Goal: Information Seeking & Learning: Find specific fact

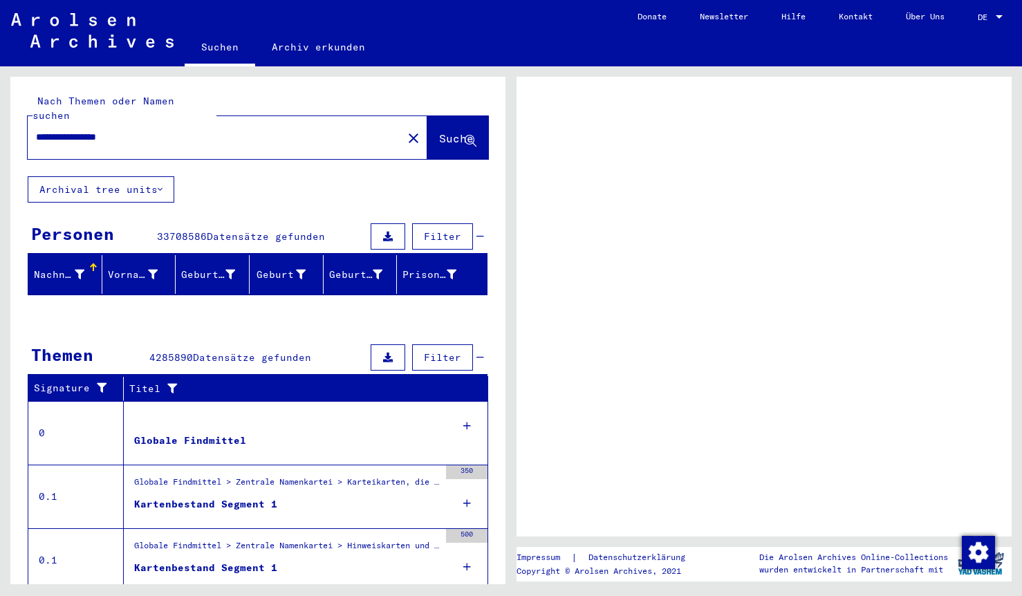
click at [993, 16] on span "DE" at bounding box center [985, 17] width 15 height 10
click at [997, 15] on div at bounding box center [999, 16] width 7 height 3
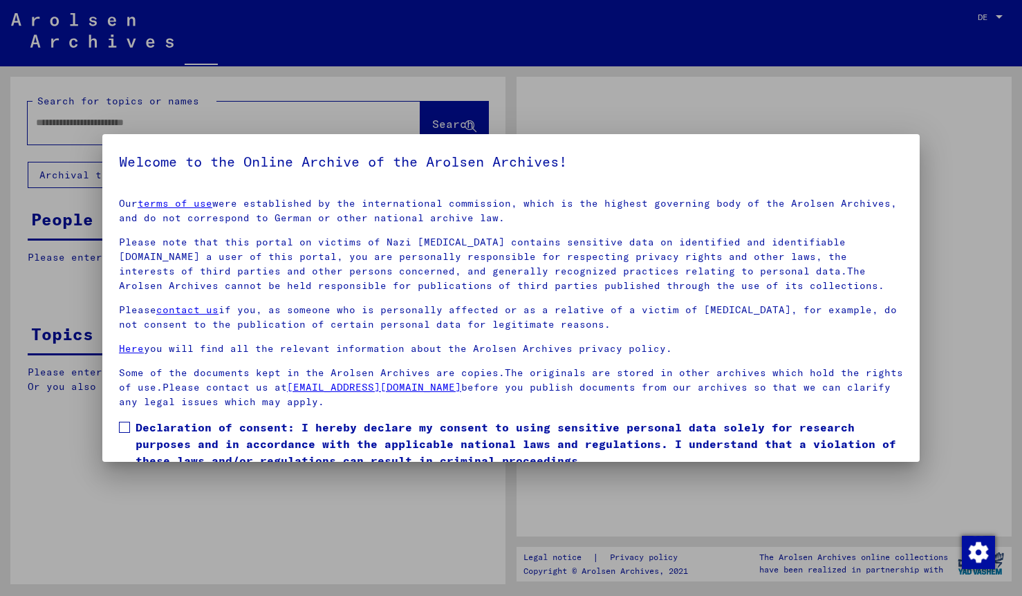
type input "**********"
click at [998, 14] on div at bounding box center [511, 298] width 1022 height 596
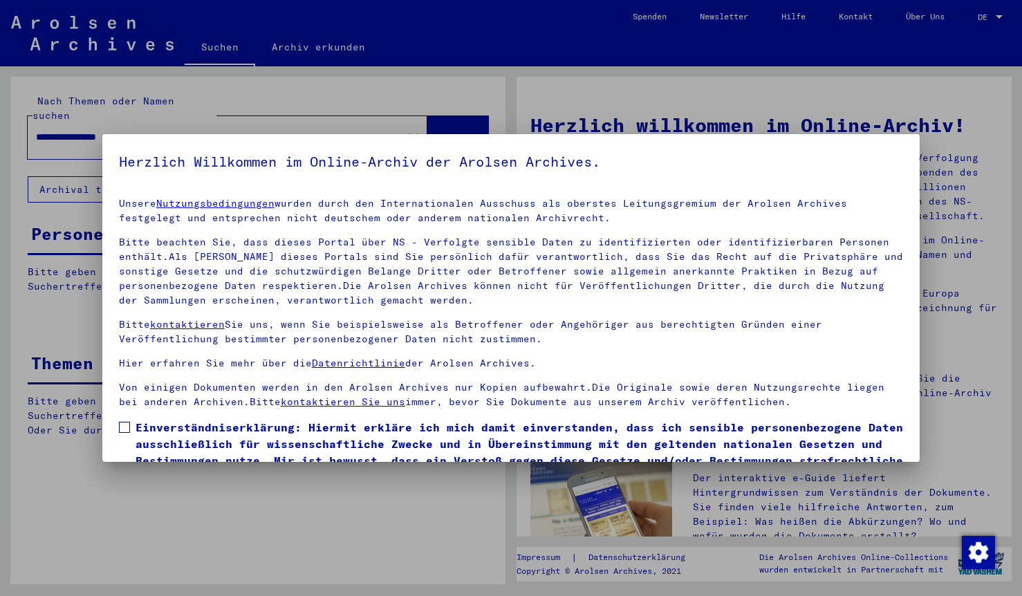
click at [125, 425] on span at bounding box center [124, 427] width 11 height 11
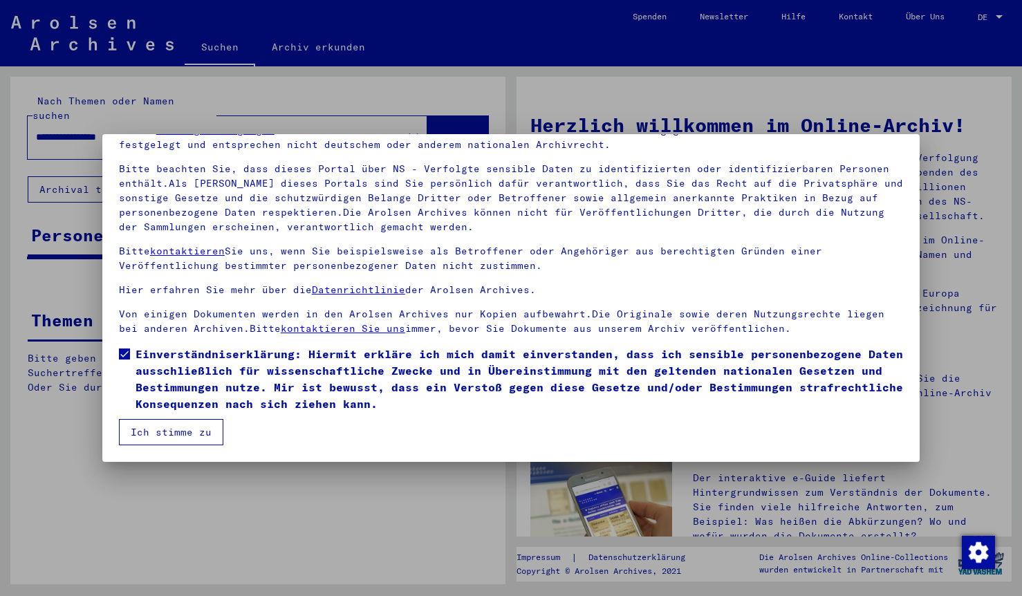
scroll to position [73, 0]
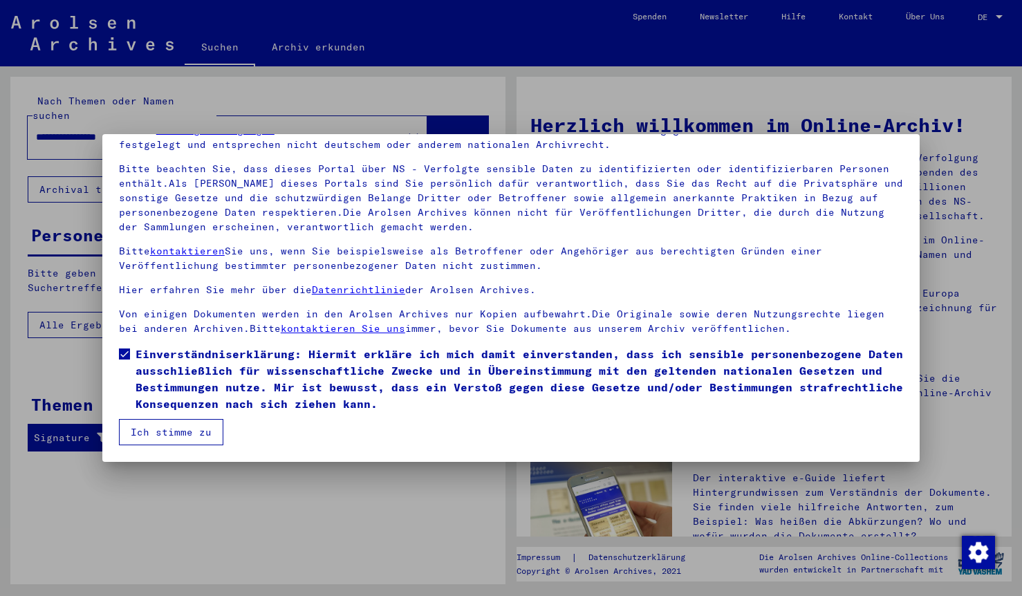
drag, startPoint x: 160, startPoint y: 437, endPoint x: 221, endPoint y: 433, distance: 61.0
click at [160, 437] on button "Ich stimme zu" at bounding box center [171, 432] width 104 height 26
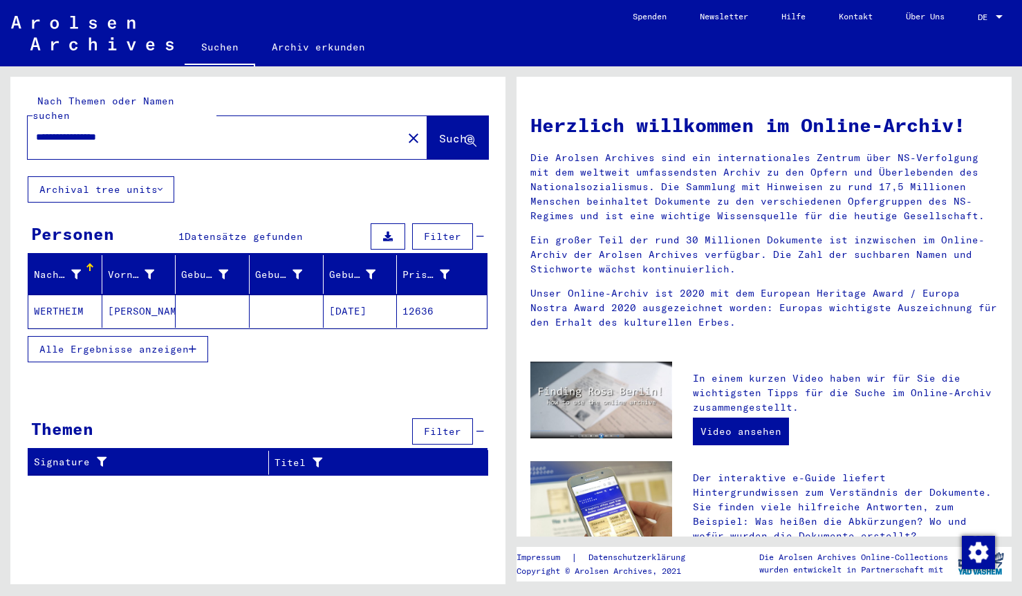
click at [983, 13] on span "DE" at bounding box center [985, 17] width 15 height 10
click at [960, 23] on span "English" at bounding box center [965, 24] width 34 height 10
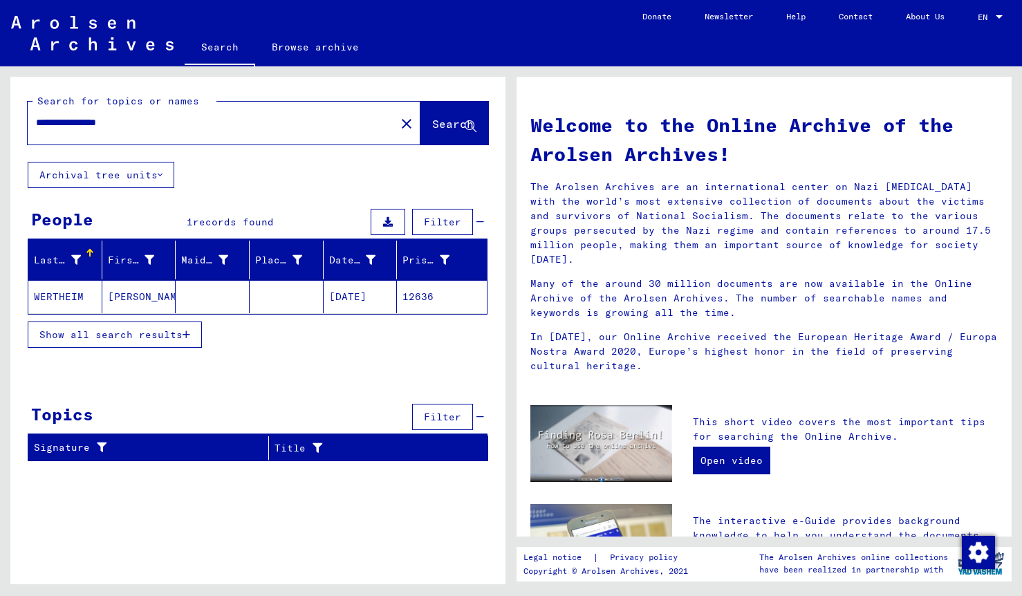
click at [170, 333] on span "Show all search results" at bounding box center [110, 335] width 143 height 12
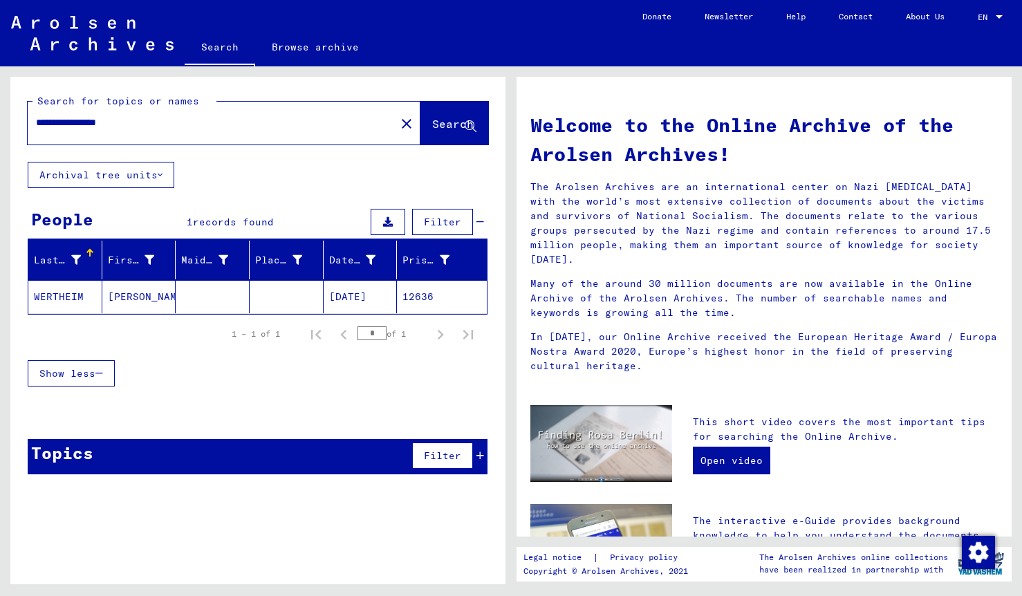
click at [69, 293] on mat-cell "WERTHEIM" at bounding box center [65, 296] width 74 height 33
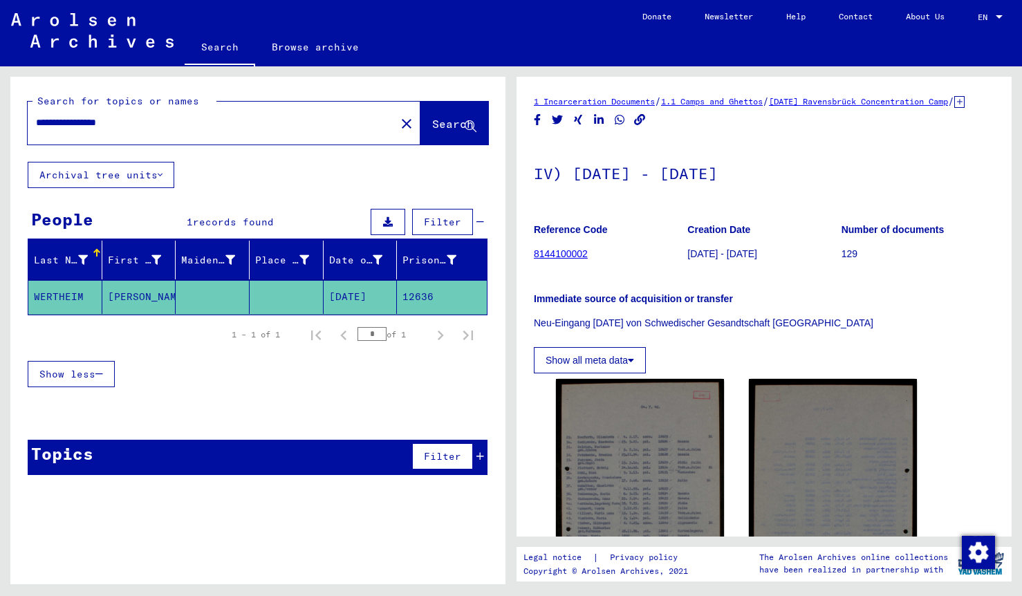
drag, startPoint x: 1010, startPoint y: 589, endPoint x: 1140, endPoint y: 741, distance: 200.2
click at [1022, 596] on html "**********" at bounding box center [511, 298] width 1022 height 596
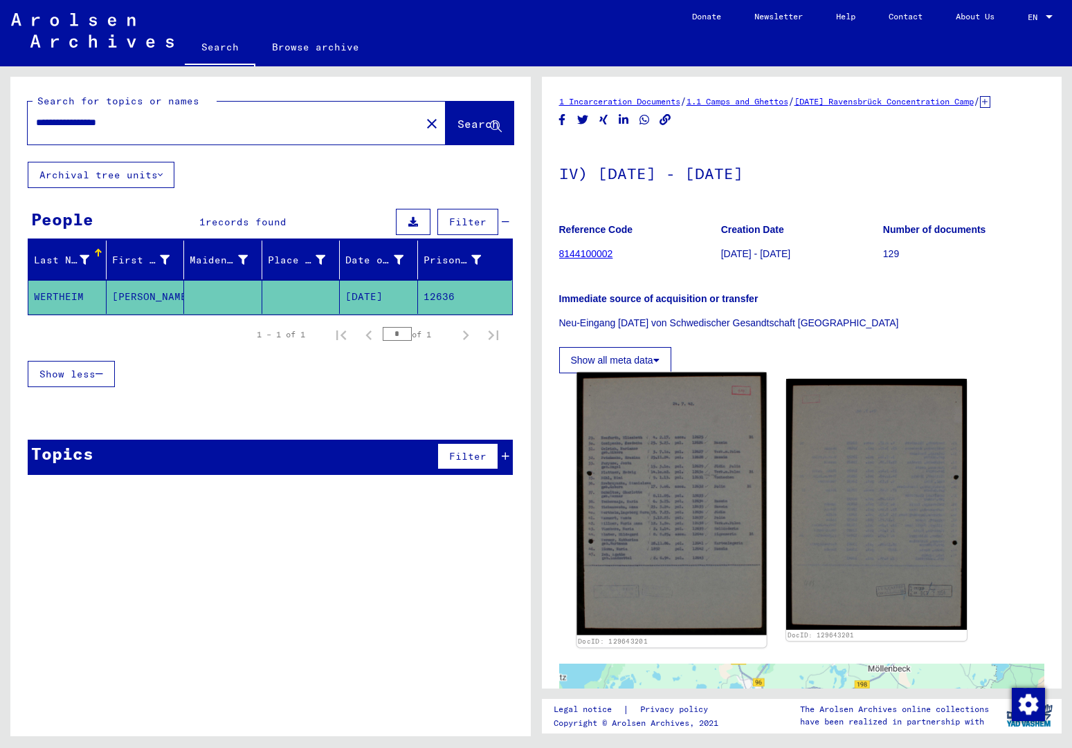
click at [701, 432] on img at bounding box center [671, 504] width 190 height 263
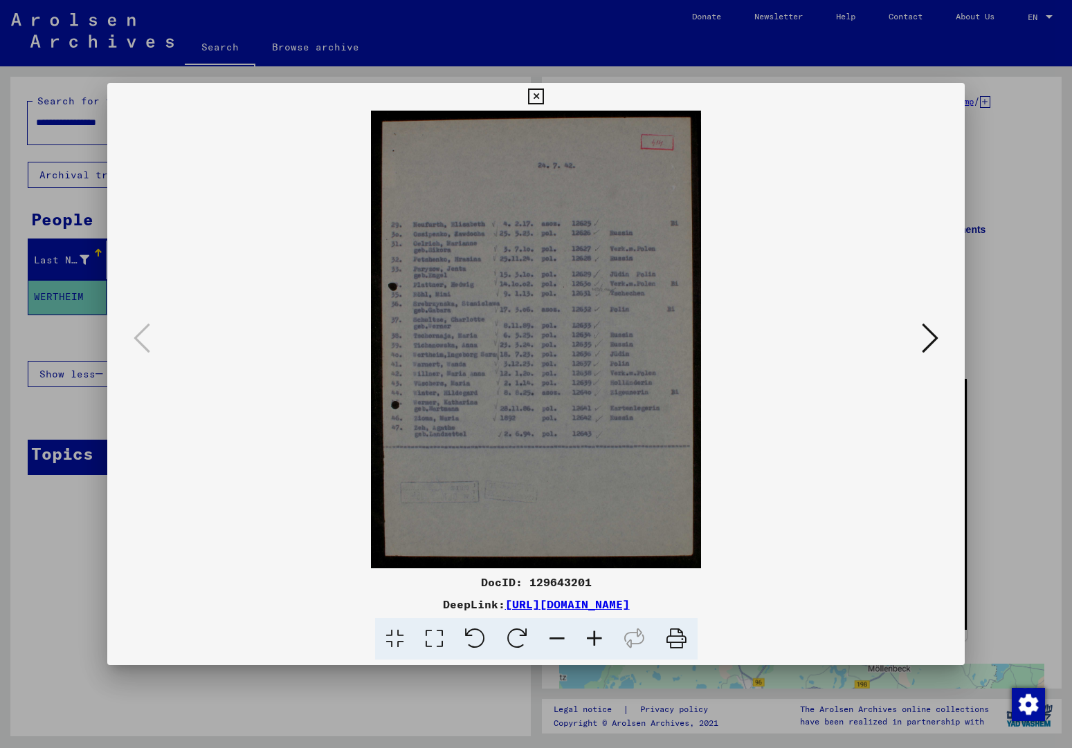
click at [679, 596] on icon at bounding box center [676, 639] width 42 height 42
click at [861, 303] on img at bounding box center [535, 340] width 763 height 458
click at [505, 596] on link "[URL][DOMAIN_NAME]" at bounding box center [567, 605] width 125 height 14
click at [544, 96] on icon at bounding box center [536, 97] width 16 height 17
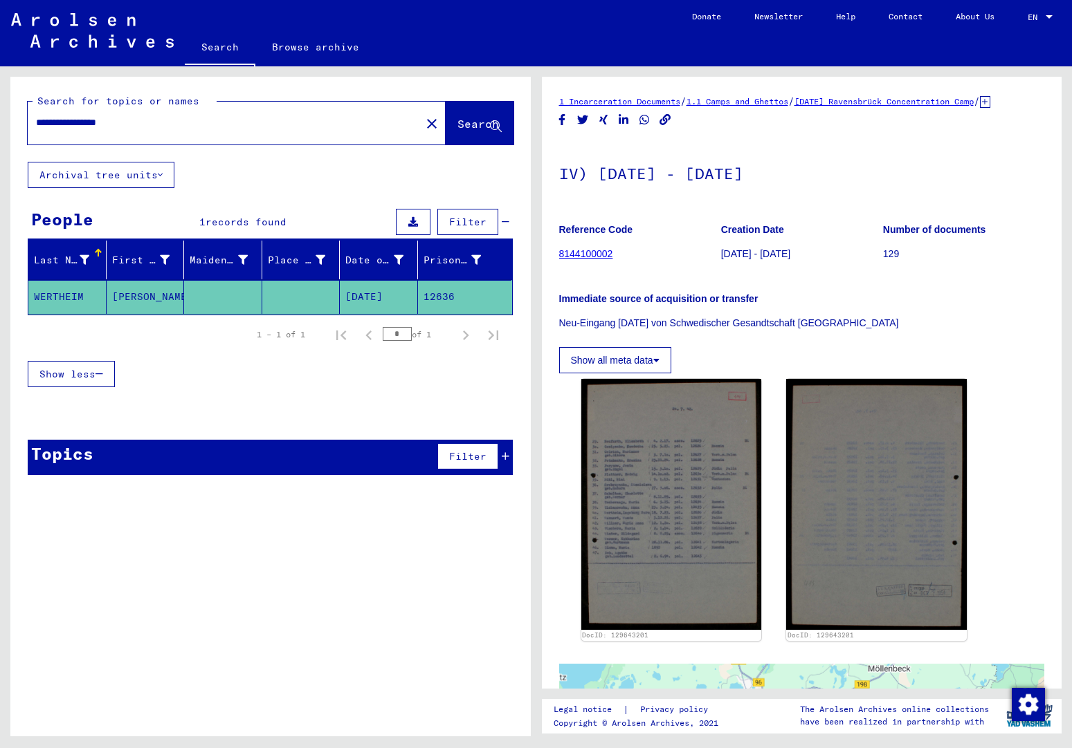
click at [645, 374] on button "Show all meta data" at bounding box center [615, 360] width 112 height 26
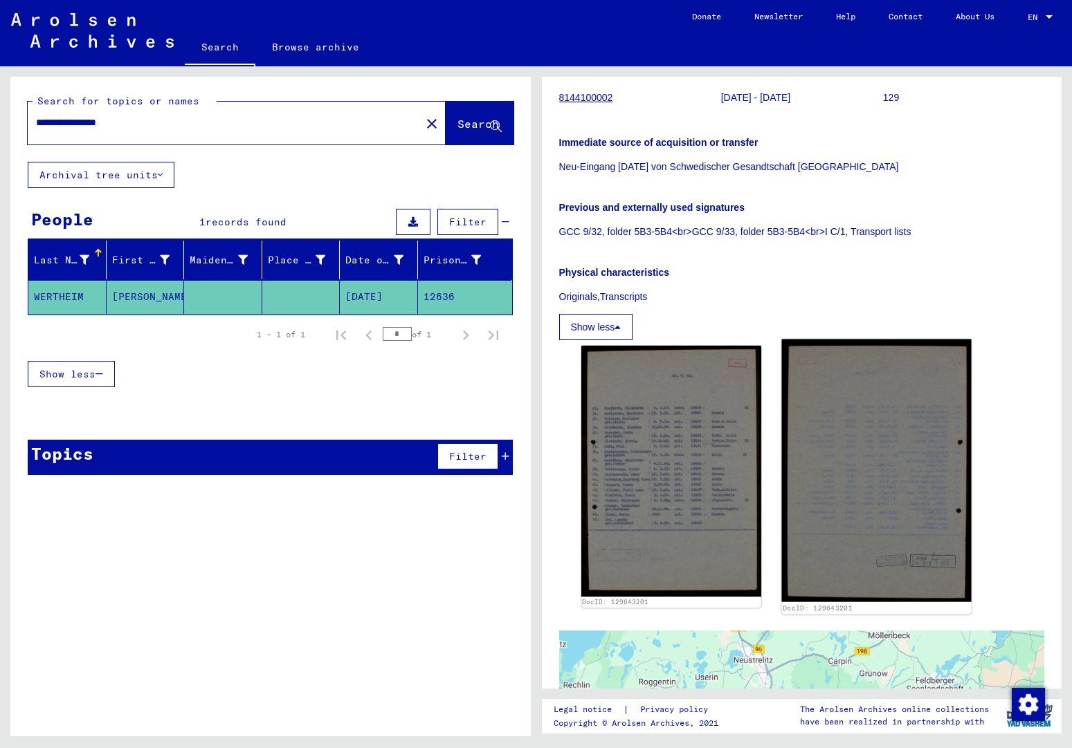
scroll to position [158, 0]
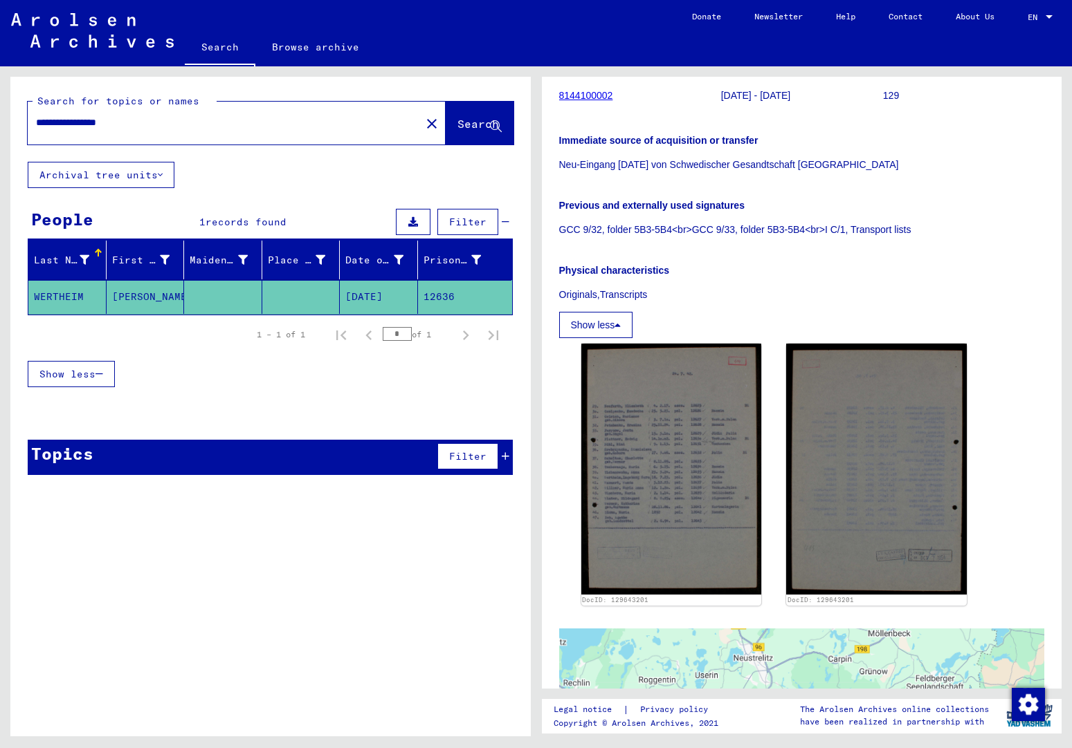
click at [614, 338] on button "Show less" at bounding box center [596, 325] width 74 height 26
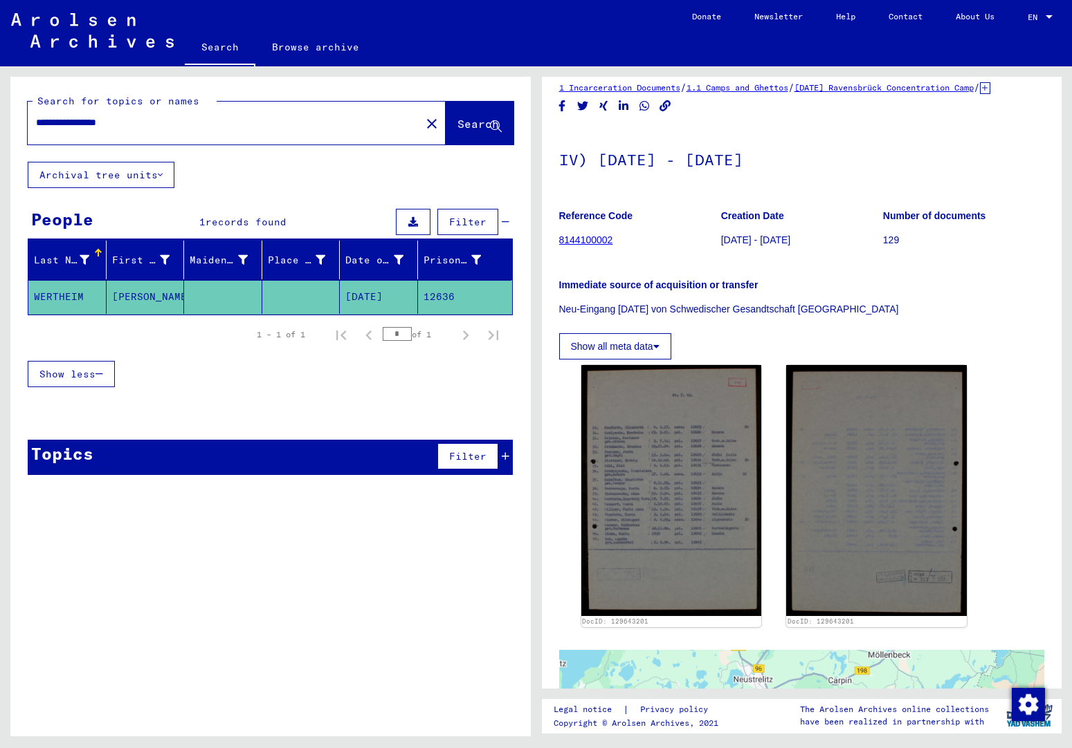
scroll to position [13, 0]
click at [578, 246] on link "8144100002" at bounding box center [586, 240] width 54 height 11
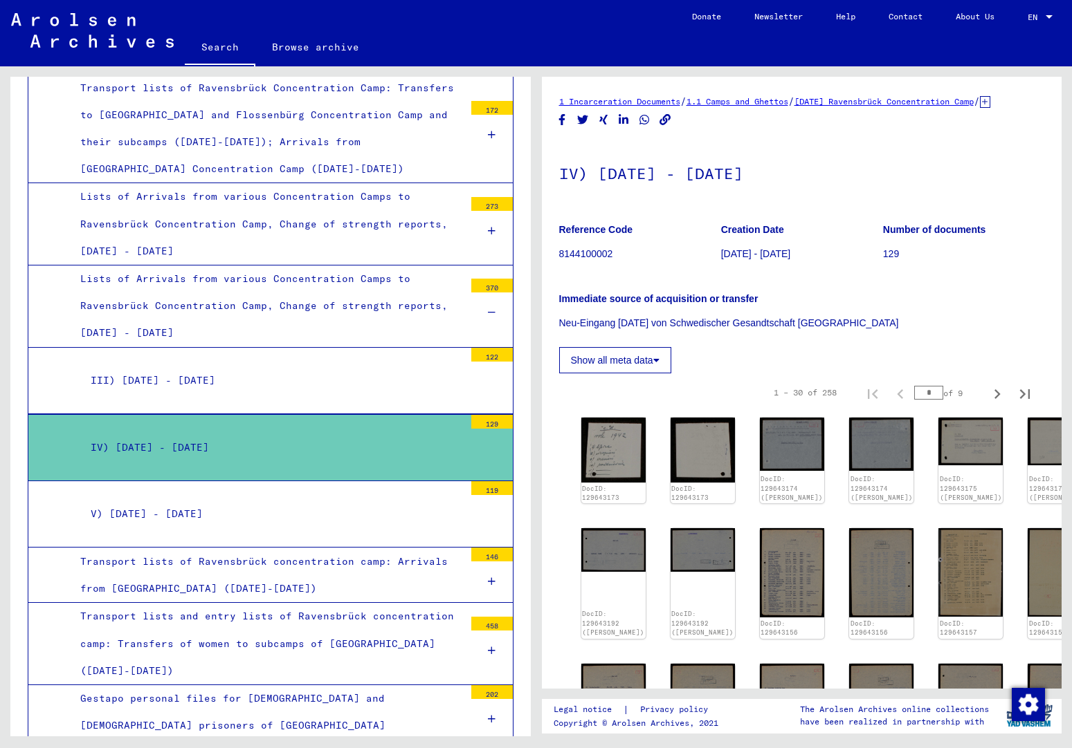
drag, startPoint x: 824, startPoint y: 188, endPoint x: 556, endPoint y: 183, distance: 267.8
drag, startPoint x: 827, startPoint y: 270, endPoint x: 566, endPoint y: 165, distance: 280.9
click at [559, 165] on div "IV) [DATE] - [DATE] Reference Code 8144100002 Creation Date [DATE] - [DATE] Num…" at bounding box center [802, 258] width 486 height 232
copy div "IV) [DATE] - [DATE] Reference Code 8144100002 Creation Date [DATE] - [DATE]"
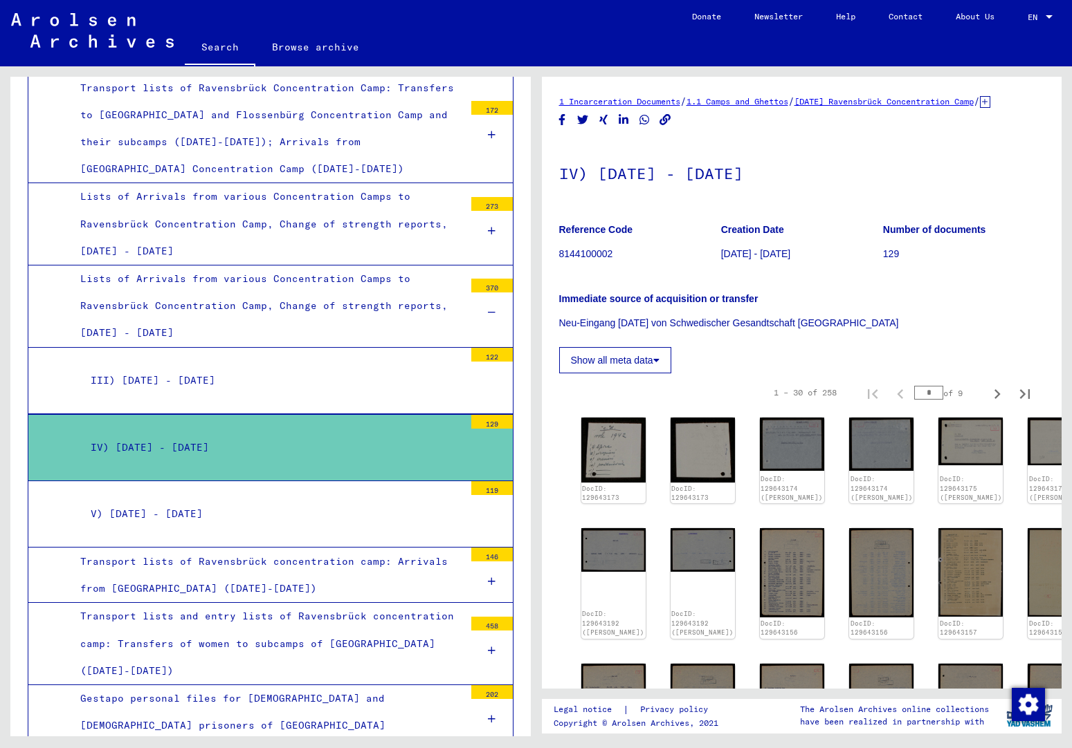
click at [934, 300] on div "Immediate source of acquisition or transfer Neu-Eingang [DATE] von Schwedischer…" at bounding box center [802, 302] width 486 height 55
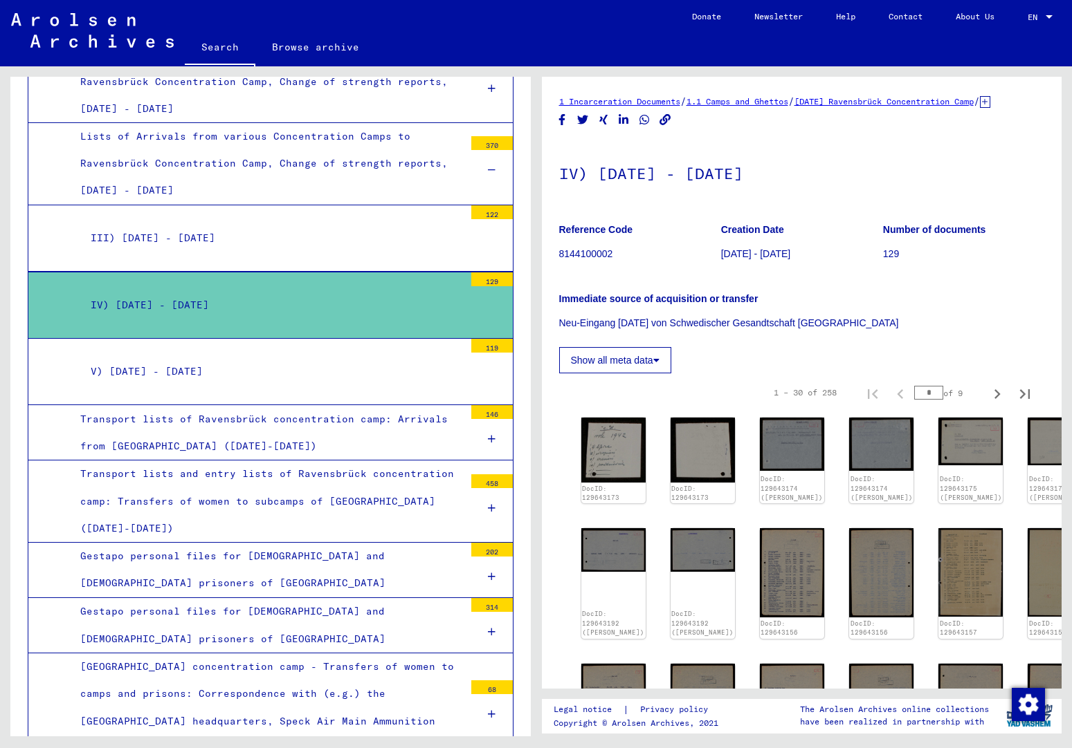
scroll to position [2380, 0]
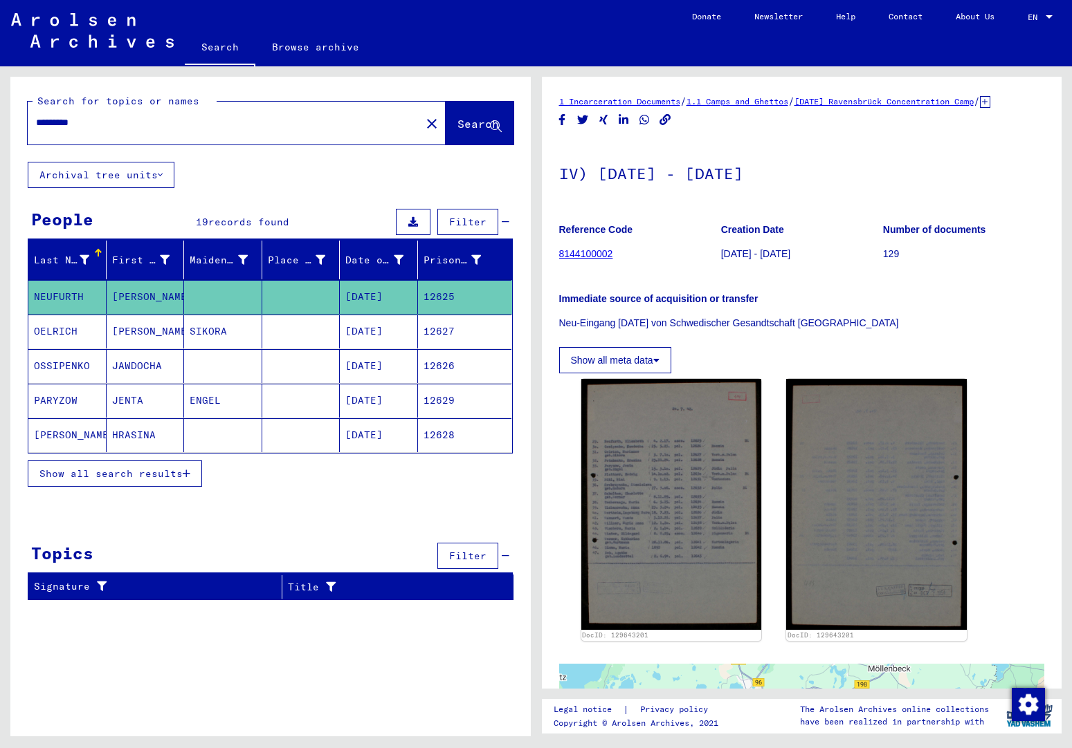
drag, startPoint x: 88, startPoint y: 118, endPoint x: 24, endPoint y: 115, distance: 64.4
click at [24, 115] on div "Search for topics or names ********* close Search" at bounding box center [270, 119] width 520 height 85
type input "**********"
click at [451, 115] on button "Search" at bounding box center [479, 123] width 68 height 43
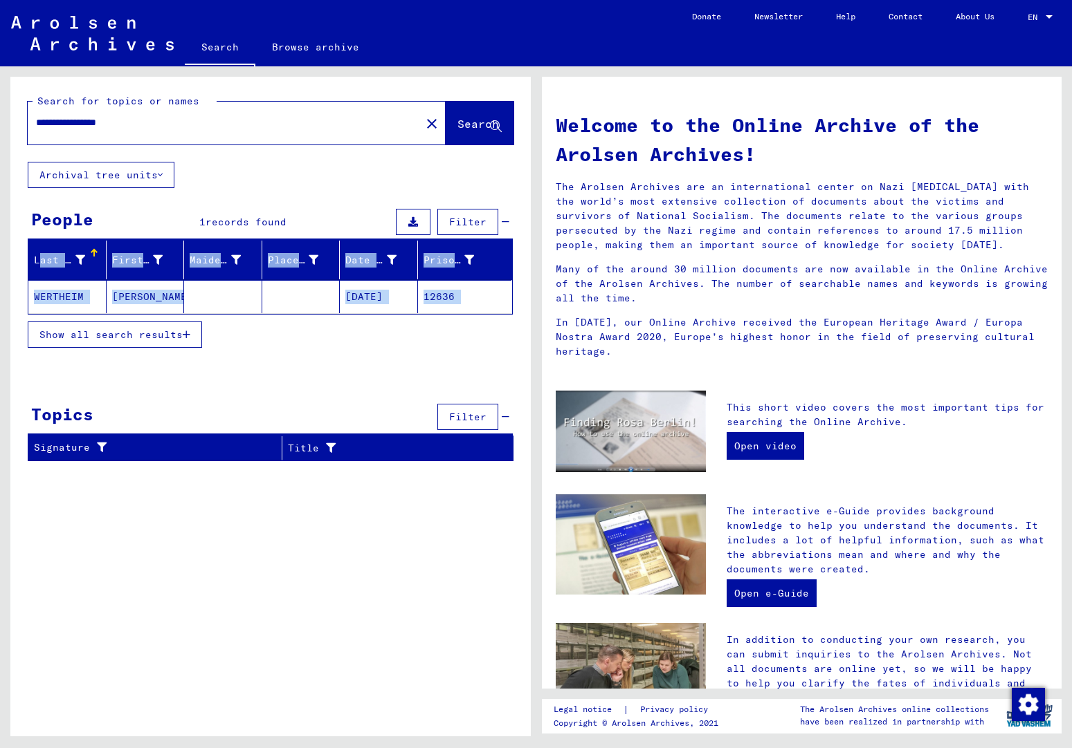
drag, startPoint x: 499, startPoint y: 324, endPoint x: 61, endPoint y: 259, distance: 442.8
click at [43, 250] on div "Last Name First Name Maiden Name Place of Birth Date of Birth Prisoner # [GEOGR…" at bounding box center [270, 298] width 487 height 114
copy yv-its-person-grid "Lore Ipsu Dolor Sita Consec Adip Elits do Eiusm Temp in Utlab Etdolore # MAGNAA…"
click at [252, 338] on div "Show all search results" at bounding box center [270, 335] width 485 height 40
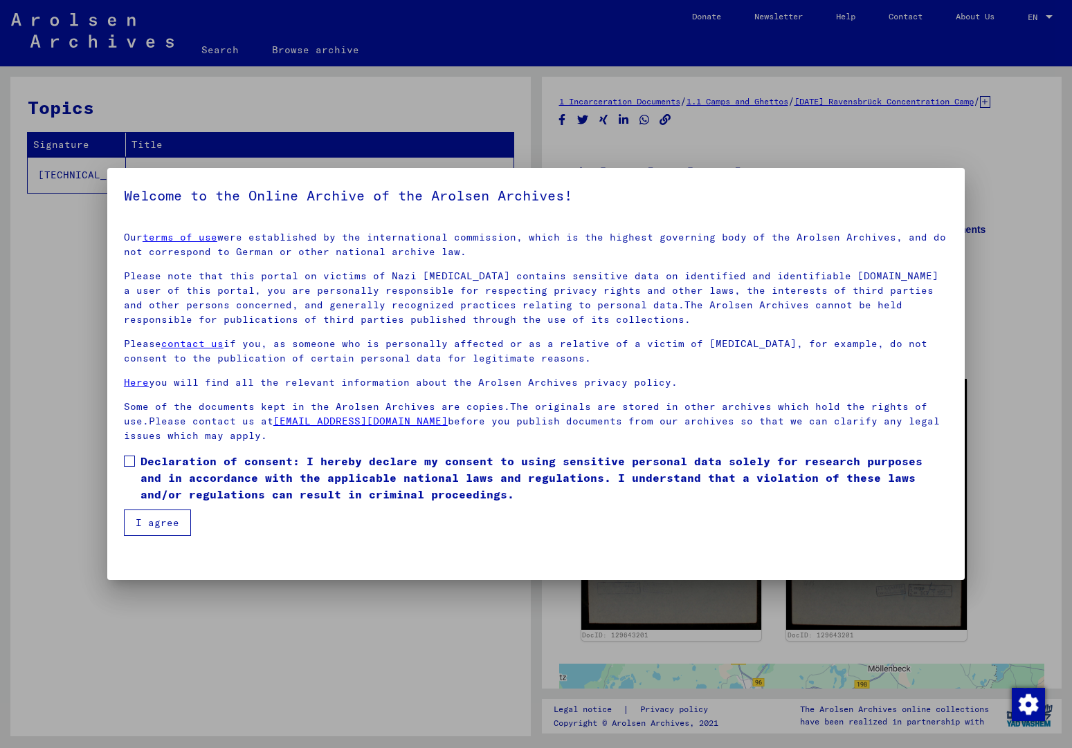
click at [131, 462] on span at bounding box center [129, 461] width 11 height 11
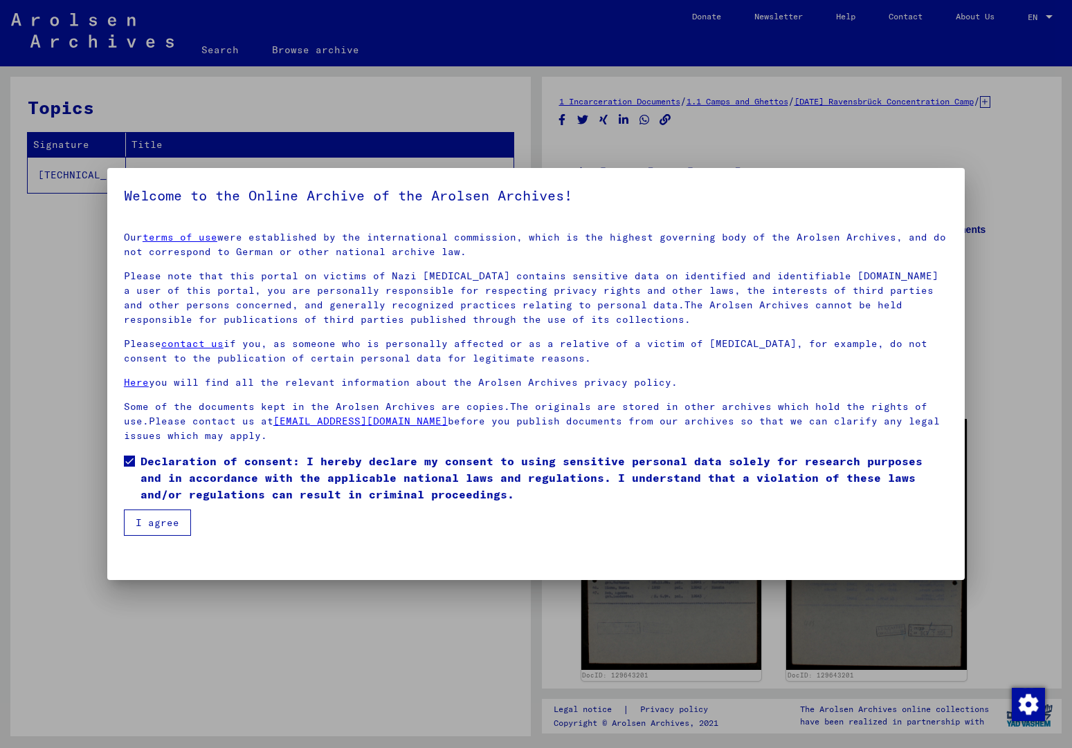
click at [147, 520] on button "I agree" at bounding box center [157, 523] width 67 height 26
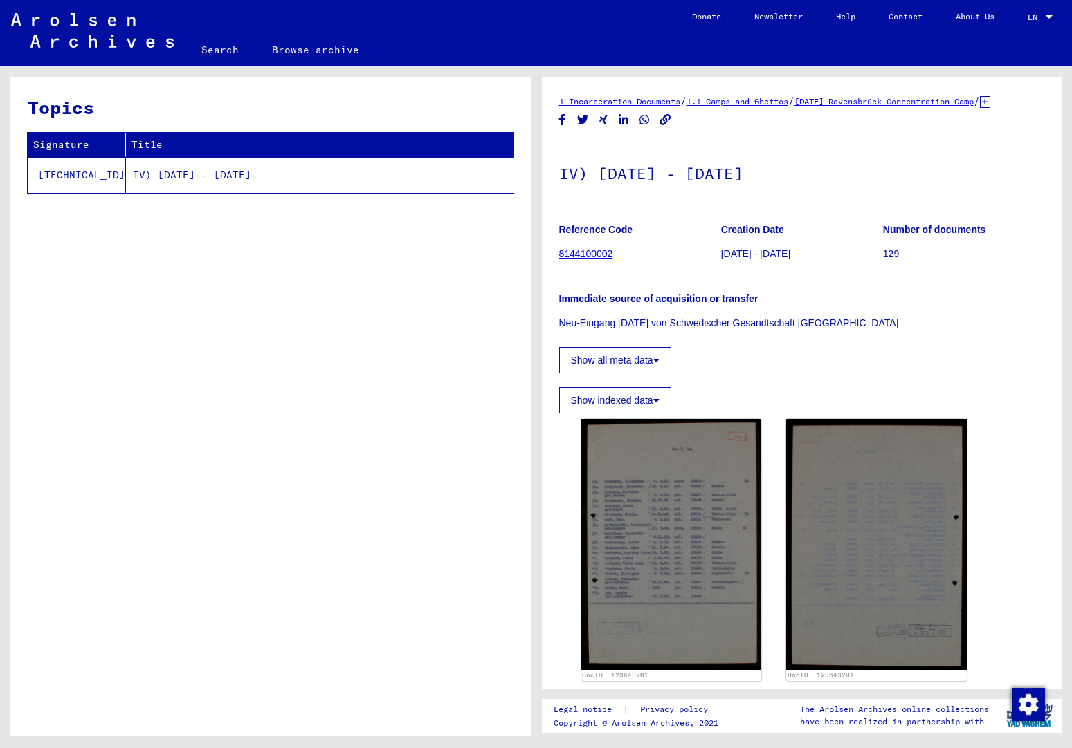
click at [913, 103] on link "[DATE] Ravensbrück Concentration Camp" at bounding box center [883, 101] width 179 height 10
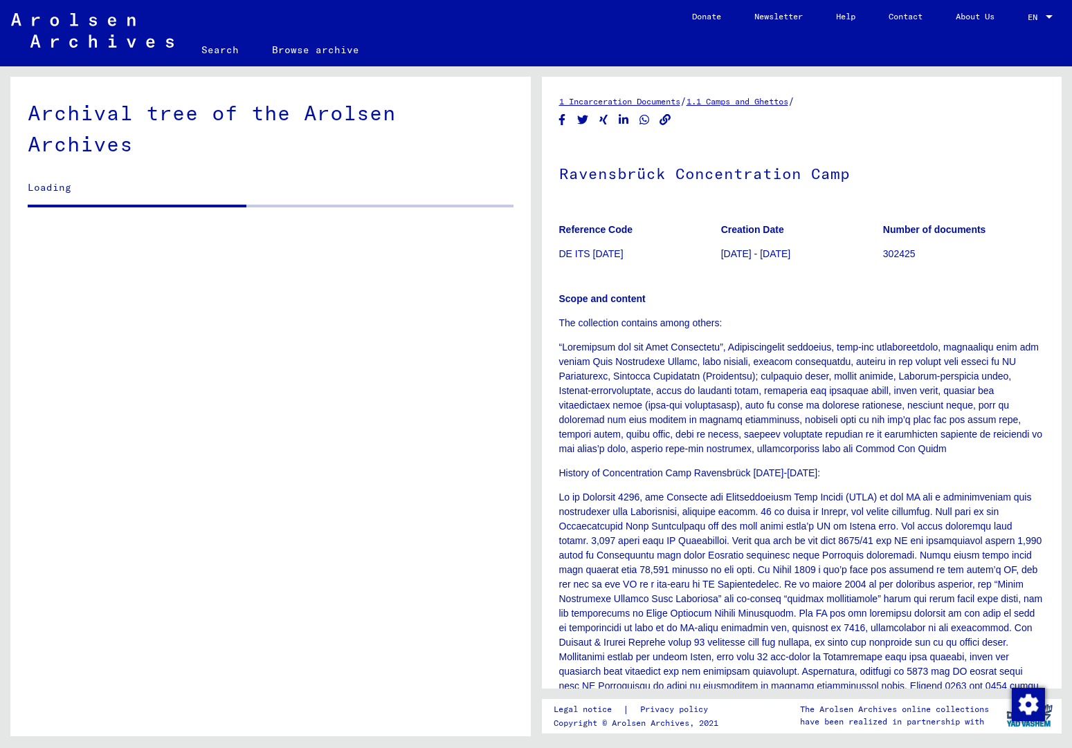
scroll to position [1420, 0]
